Goal: Feedback & Contribution: Contribute content

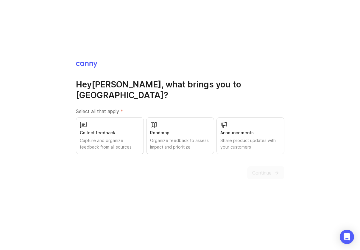
click at [117, 129] on div "Collect feedback" at bounding box center [110, 132] width 60 height 7
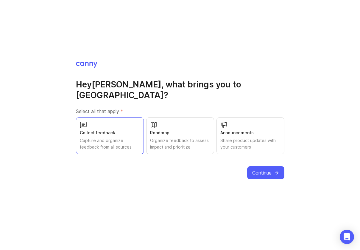
click at [263, 169] on span "Continue" at bounding box center [262, 172] width 19 height 7
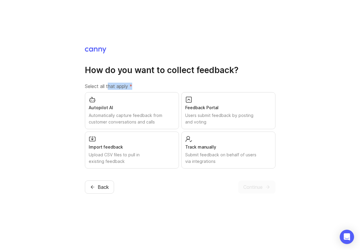
drag, startPoint x: 107, startPoint y: 85, endPoint x: 148, endPoint y: 85, distance: 40.3
click at [148, 85] on label "Select all that apply *" at bounding box center [180, 86] width 191 height 7
click at [190, 114] on div "Users submit feedback by posting and voting" at bounding box center [228, 118] width 86 height 13
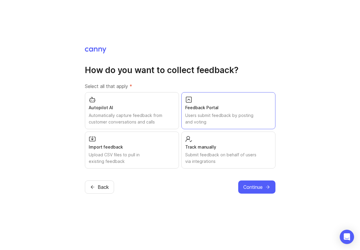
click at [250, 189] on span "Continue" at bounding box center [253, 186] width 19 height 7
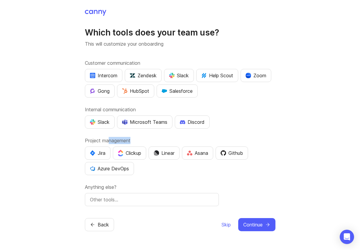
drag, startPoint x: 109, startPoint y: 141, endPoint x: 139, endPoint y: 140, distance: 29.5
click at [139, 141] on label "Project management" at bounding box center [180, 140] width 191 height 7
click at [139, 140] on label "Project management" at bounding box center [180, 140] width 191 height 7
drag, startPoint x: 109, startPoint y: 109, endPoint x: 147, endPoint y: 109, distance: 37.6
click at [147, 109] on label "Internal communication" at bounding box center [180, 109] width 191 height 7
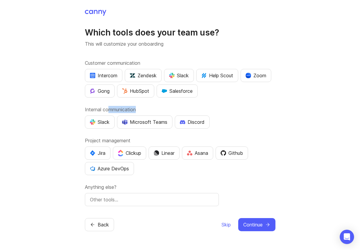
click at [147, 109] on label "Internal communication" at bounding box center [180, 109] width 191 height 7
click at [108, 139] on label "Project management" at bounding box center [180, 140] width 191 height 7
click at [112, 76] on div "Intercom" at bounding box center [103, 75] width 27 height 7
click at [123, 197] on input "text" at bounding box center [152, 199] width 124 height 7
click at [132, 188] on label "Anything else?" at bounding box center [180, 186] width 191 height 7
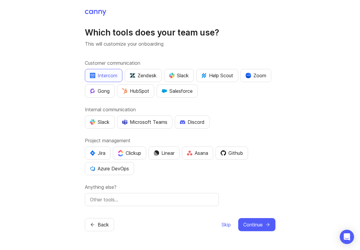
click at [227, 225] on span "Skip" at bounding box center [226, 224] width 9 height 7
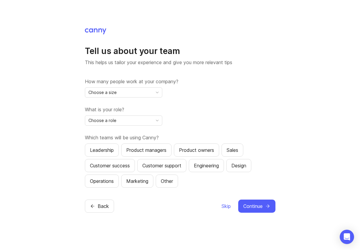
click at [226, 209] on span "Skip" at bounding box center [226, 205] width 9 height 7
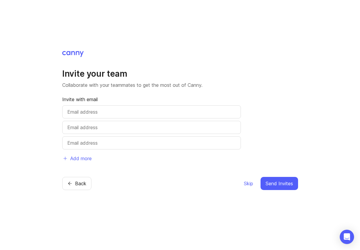
click at [249, 183] on span "Skip" at bounding box center [248, 183] width 9 height 7
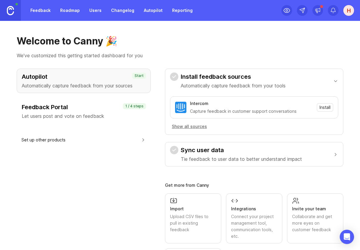
click at [68, 111] on h3 "Feedback Portal" at bounding box center [84, 107] width 124 height 8
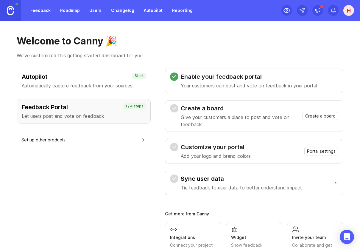
click at [312, 118] on span "Create a board" at bounding box center [321, 116] width 30 height 6
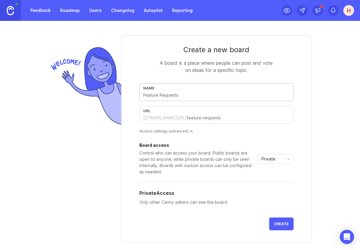
click at [207, 94] on input "text" at bounding box center [216, 95] width 147 height 7
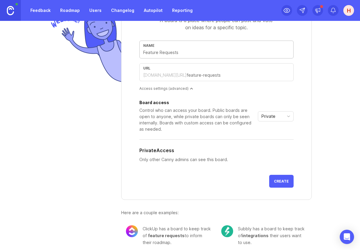
scroll to position [37, 0]
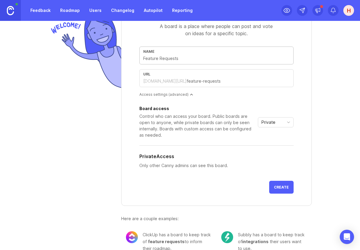
click at [177, 54] on div "Name" at bounding box center [217, 56] width 154 height 18
type input "F"
type input "f"
type input "Fe"
type input "fe"
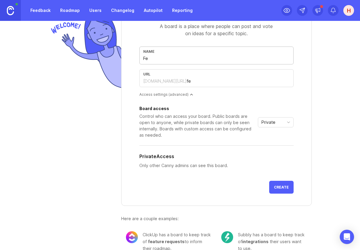
type input "Fea"
type input "fea"
type input "Feat"
type input "feat"
type input "Featu"
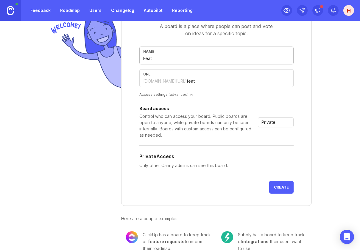
type input "featu"
type input "Featur"
type input "featur"
type input "Feature"
type input "feature"
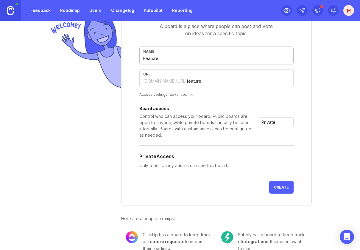
type input "Feature R"
type input "feature-r"
type input "Feature Re"
type input "feature-re"
type input "Feature Req"
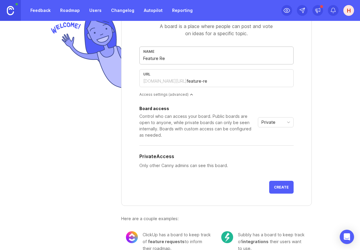
type input "feature-req"
type input "Feature Requ"
type input "feature-requ"
type input "Feature Reque"
type input "feature-reque"
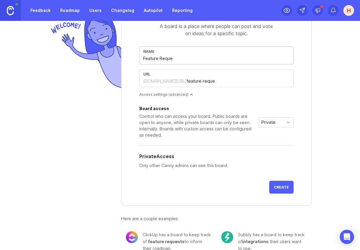
type input "Feature Reques"
type input "feature-reques"
type input "Feature Request"
type input "feature-request"
type input "Feature Request"
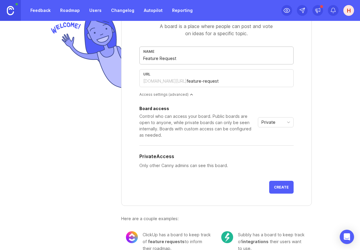
click at [176, 107] on div "Board access" at bounding box center [198, 108] width 116 height 4
click at [270, 120] on span "Private" at bounding box center [269, 122] width 14 height 7
click at [268, 143] on span "Public" at bounding box center [268, 143] width 12 height 7
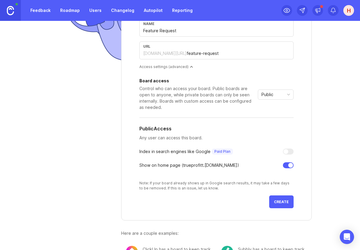
scroll to position [80, 0]
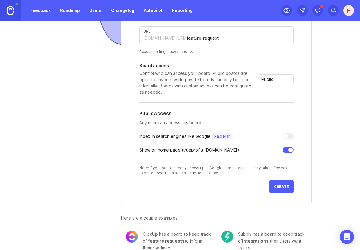
click at [284, 185] on span "Create" at bounding box center [281, 186] width 15 height 4
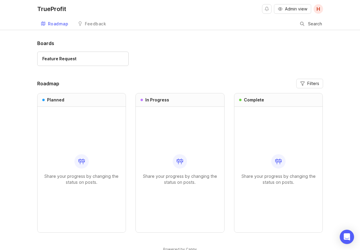
click at [79, 153] on div "Share your progress by changing the status on posts." at bounding box center [81, 170] width 79 height 126
click at [181, 140] on div "Share your progress by changing the status on posts." at bounding box center [180, 170] width 79 height 126
click at [259, 140] on div "Share your progress by changing the status on posts." at bounding box center [278, 170] width 79 height 126
click at [118, 83] on header "Roadmap Filters" at bounding box center [180, 84] width 286 height 10
click at [159, 101] on h3 "In Progress" at bounding box center [158, 100] width 24 height 6
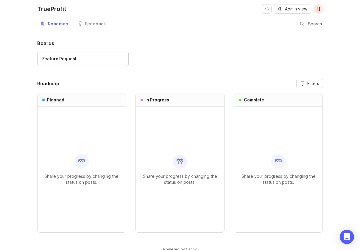
click at [58, 58] on div "Feature Request" at bounding box center [59, 58] width 34 height 7
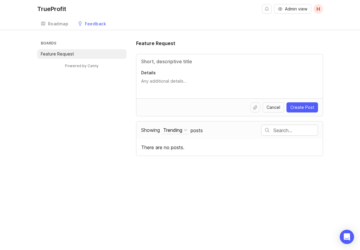
click at [165, 61] on input "Title" at bounding box center [229, 61] width 177 height 7
click at [167, 84] on textarea "Details" at bounding box center [229, 84] width 177 height 12
click at [118, 93] on div "Boards Feature Request Powered by Canny Feature Request Details Cancel Create P…" at bounding box center [180, 98] width 286 height 116
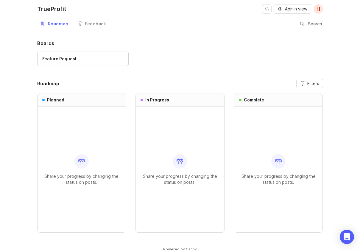
click at [144, 29] on div "Roadmap Feedback Feature Request Search" at bounding box center [180, 24] width 286 height 12
click at [179, 160] on icon at bounding box center [180, 161] width 2 height 2
click at [97, 101] on div "Planned" at bounding box center [82, 99] width 89 height 13
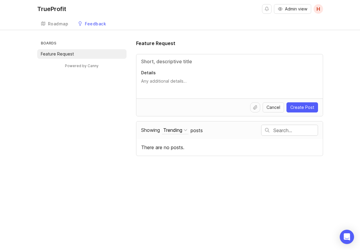
click at [72, 54] on p "Feature Request" at bounding box center [57, 54] width 33 height 6
click at [91, 88] on div "Boards Feature Request Powered by Canny Feature Request Details Cancel Create P…" at bounding box center [180, 98] width 286 height 116
click at [164, 63] on input "Title" at bounding box center [229, 61] width 177 height 7
type input "T"
click at [273, 108] on span "Cancel" at bounding box center [274, 107] width 14 height 6
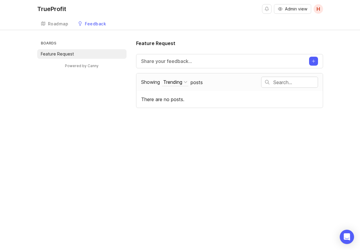
click at [195, 148] on div "TrueProfit Admin view H Create Roadmap Feedback Feature Request Boards Feature …" at bounding box center [180, 125] width 360 height 250
click at [45, 22] on icon at bounding box center [43, 24] width 4 height 4
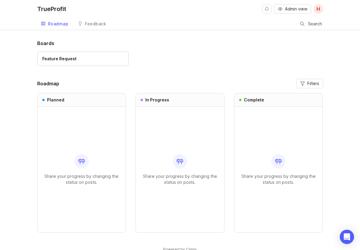
click at [137, 84] on header "Roadmap Filters" at bounding box center [180, 84] width 286 height 10
click at [92, 21] on link "Feedback" at bounding box center [91, 24] width 35 height 12
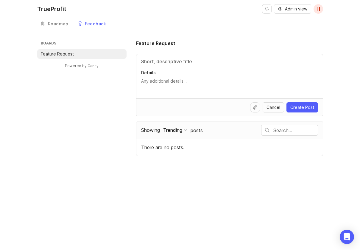
click at [59, 24] on div "Roadmap" at bounding box center [58, 24] width 21 height 4
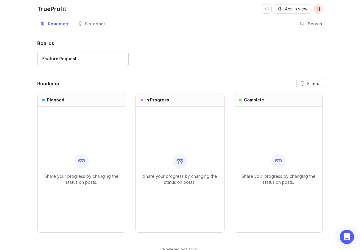
click at [18, 76] on div "Boards Feature Request Roadmap Filters Planned Share your progress by changing …" at bounding box center [180, 151] width 360 height 222
click at [113, 78] on div "Boards Feature Request Roadmap Filters Planned Share your progress by changing …" at bounding box center [180, 141] width 286 height 202
click at [108, 71] on div "Feature Request" at bounding box center [180, 62] width 286 height 20
click at [81, 42] on h1 "Boards" at bounding box center [180, 43] width 286 height 7
click at [93, 23] on div "Feedback" at bounding box center [95, 24] width 21 height 4
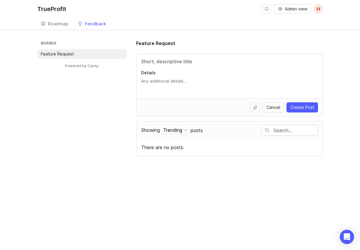
click at [61, 25] on div "Roadmap" at bounding box center [58, 24] width 21 height 4
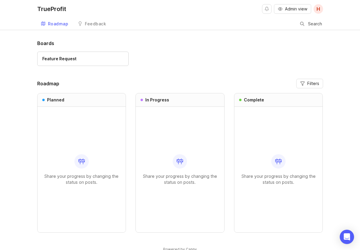
click at [202, 37] on div "TrueProfit Admin view H Roadmap Feedback Feature Request Search Boards Feature …" at bounding box center [180, 132] width 360 height 265
click at [174, 44] on h1 "Boards" at bounding box center [180, 43] width 286 height 7
click at [172, 45] on h1 "Boards" at bounding box center [180, 43] width 286 height 7
click at [171, 47] on h1 "Boards" at bounding box center [180, 43] width 286 height 7
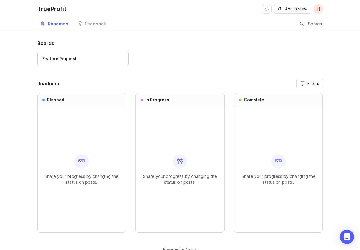
click at [171, 47] on h1 "Boards" at bounding box center [180, 43] width 286 height 7
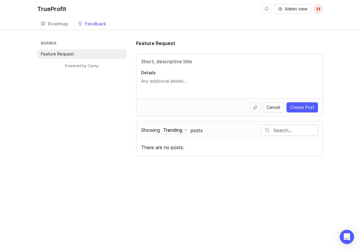
click at [183, 64] on input "Title" at bounding box center [229, 61] width 177 height 7
type input "Add the COGS feature"
type textarea "d"
type textarea "This is my request"
click at [302, 108] on span "Create Post" at bounding box center [303, 107] width 24 height 6
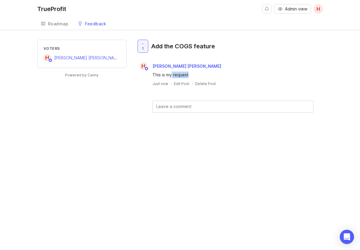
drag, startPoint x: 172, startPoint y: 74, endPoint x: 199, endPoint y: 75, distance: 27.4
click at [199, 75] on div "This is my request" at bounding box center [233, 75] width 161 height 7
click at [144, 43] on icon at bounding box center [143, 43] width 2 height 1
click at [146, 46] on div at bounding box center [143, 46] width 10 height 13
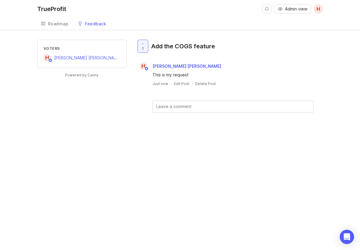
click at [144, 104] on div "1 Add the COGS feature H [PERSON_NAME] [PERSON_NAME] This is my request Just no…" at bounding box center [229, 76] width 187 height 73
click at [145, 127] on div "0 Add the COGS feature H [PERSON_NAME] [PERSON_NAME] This is my request Just no…" at bounding box center [229, 86] width 187 height 92
drag, startPoint x: 172, startPoint y: 74, endPoint x: 198, endPoint y: 76, distance: 26.3
click at [198, 76] on div "This is my request" at bounding box center [233, 75] width 161 height 7
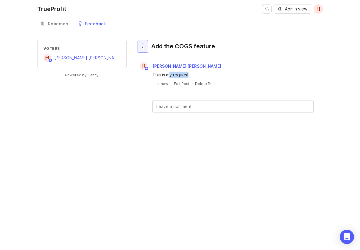
drag, startPoint x: 170, startPoint y: 75, endPoint x: 193, endPoint y: 75, distance: 23.3
click at [193, 75] on div "This is my request" at bounding box center [233, 75] width 161 height 7
drag, startPoint x: 182, startPoint y: 46, endPoint x: 222, endPoint y: 48, distance: 40.3
click at [222, 48] on div "1 Add the COGS feature" at bounding box center [229, 49] width 187 height 18
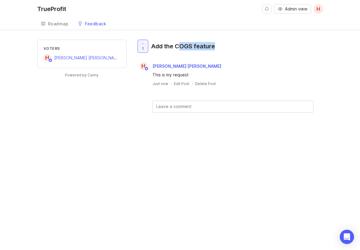
click at [222, 48] on div "1 Add the COGS feature" at bounding box center [229, 49] width 187 height 18
